Goal: Task Accomplishment & Management: Use online tool/utility

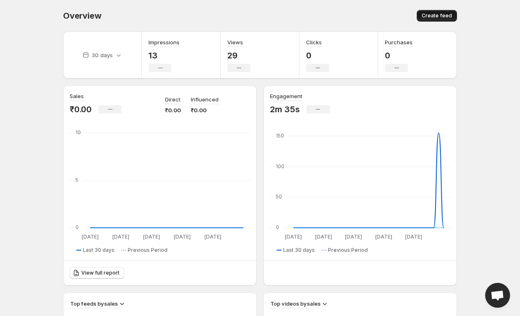
click at [440, 16] on span "Create feed" at bounding box center [436, 15] width 30 height 7
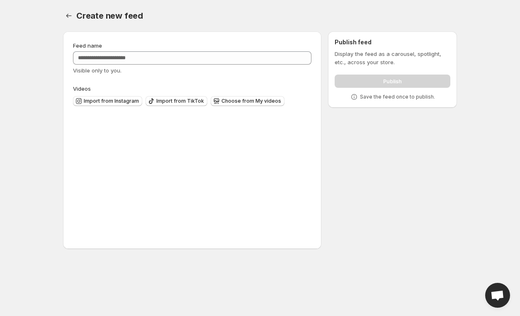
click at [438, 17] on div "Create new feed" at bounding box center [266, 16] width 380 height 12
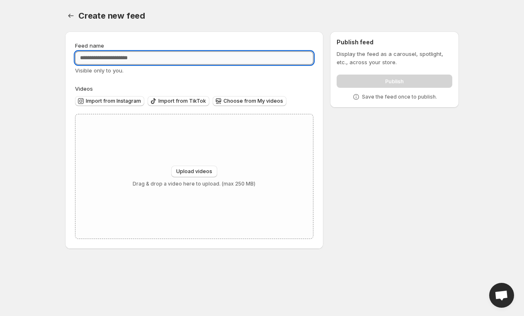
click at [116, 58] on input "Feed name" at bounding box center [194, 57] width 238 height 13
click at [114, 54] on input "Feed name" at bounding box center [194, 57] width 238 height 13
click at [118, 61] on input "Feed name" at bounding box center [194, 57] width 238 height 13
click at [123, 61] on input "Feed name" at bounding box center [194, 57] width 238 height 13
click at [114, 56] on input "Feed name" at bounding box center [194, 57] width 238 height 13
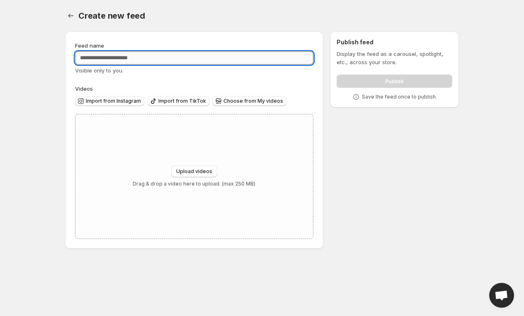
click at [118, 58] on input "Feed name" at bounding box center [194, 57] width 238 height 13
type input "*"
type input "*********"
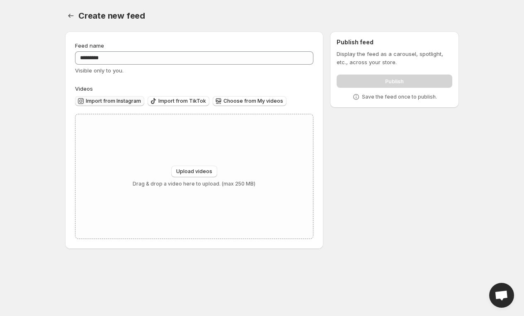
click at [122, 101] on span "Import from Instagram" at bounding box center [113, 101] width 55 height 7
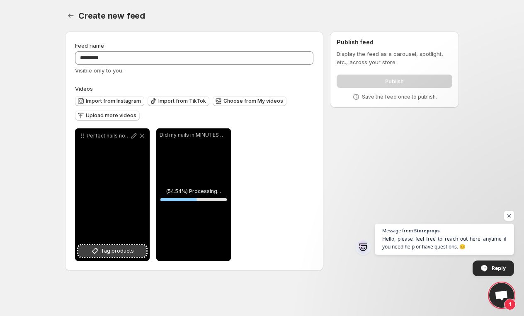
click at [119, 251] on span "Tag products" at bounding box center [117, 251] width 33 height 8
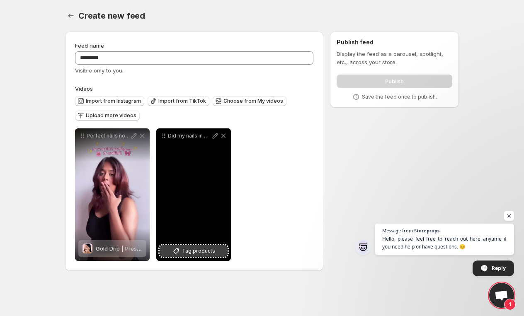
click at [196, 250] on span "Tag products" at bounding box center [198, 251] width 33 height 8
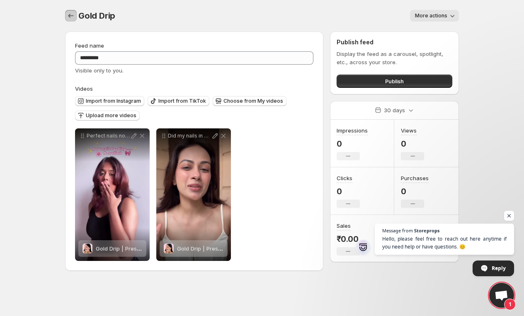
click at [68, 11] on button "Settings" at bounding box center [71, 16] width 12 height 12
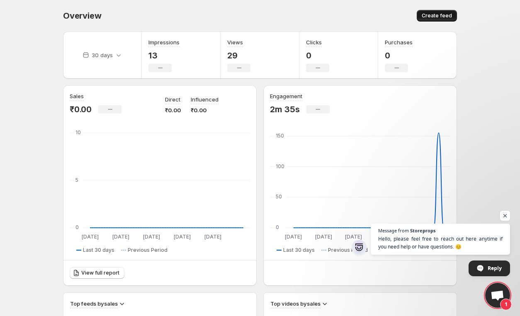
click at [427, 11] on button "Create feed" at bounding box center [436, 16] width 40 height 12
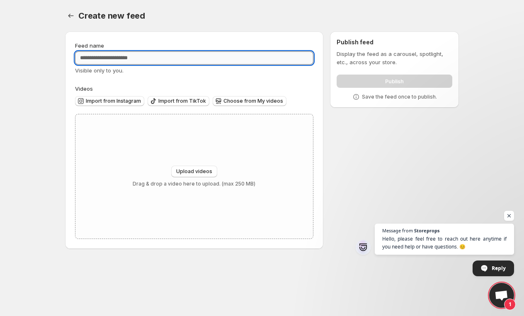
click at [157, 55] on input "Feed name" at bounding box center [194, 57] width 238 height 13
type input "***"
click at [100, 61] on input "***" at bounding box center [194, 57] width 238 height 13
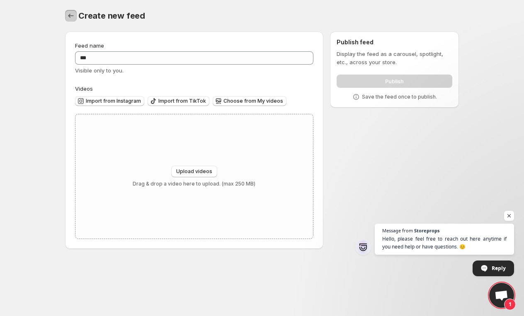
click at [69, 15] on icon "Settings" at bounding box center [70, 16] width 5 height 4
